Goal: Find specific page/section: Find specific page/section

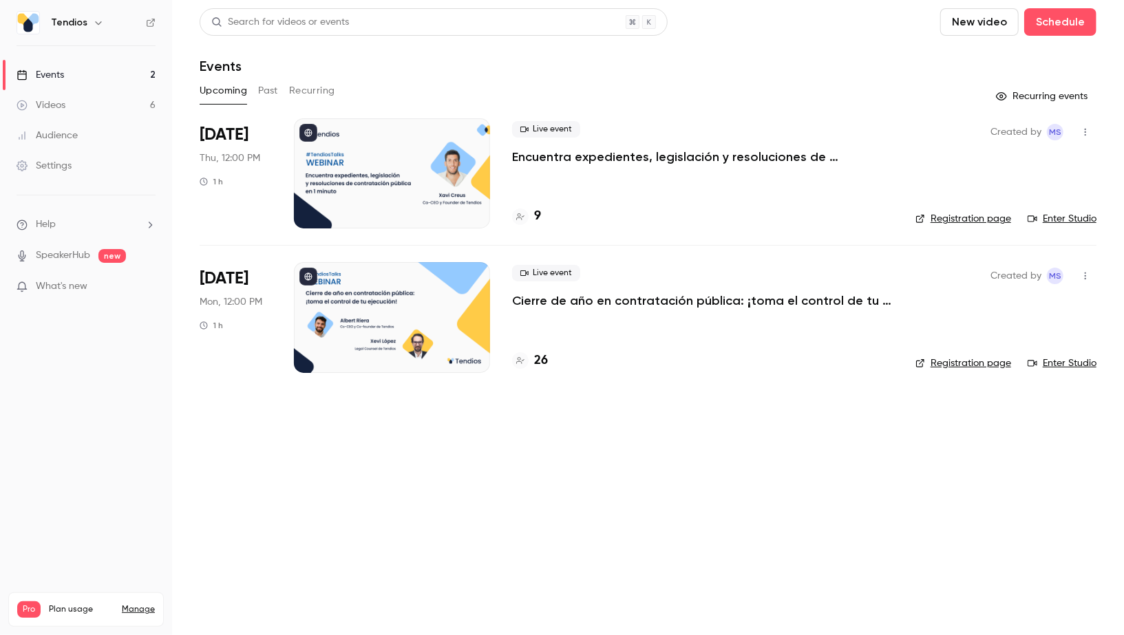
click at [536, 209] on h4 "9" at bounding box center [537, 216] width 7 height 19
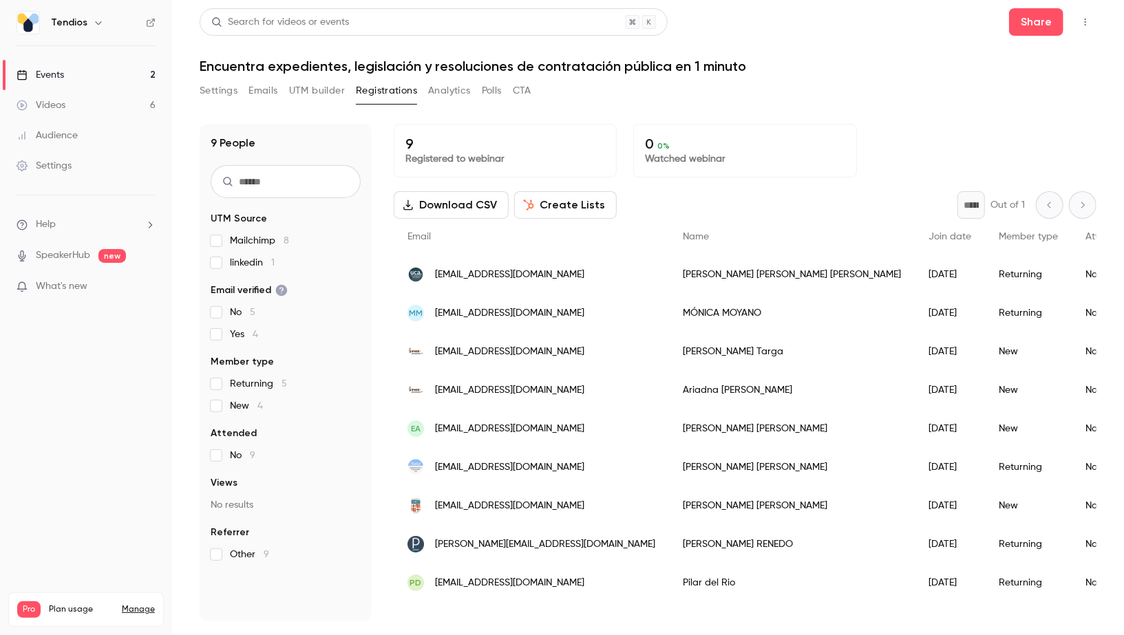
click at [84, 70] on link "Events 2" at bounding box center [86, 75] width 172 height 30
